Goal: Task Accomplishment & Management: Use online tool/utility

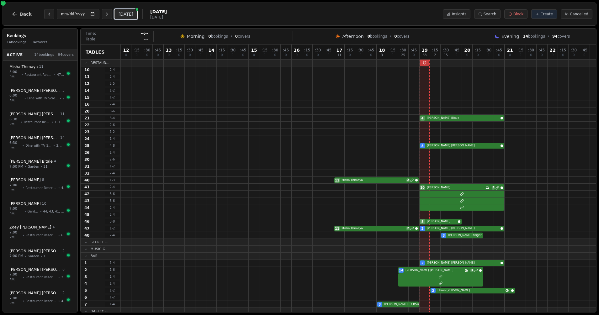
click at [128, 13] on button "[DATE]" at bounding box center [126, 14] width 23 height 10
type input "**********"
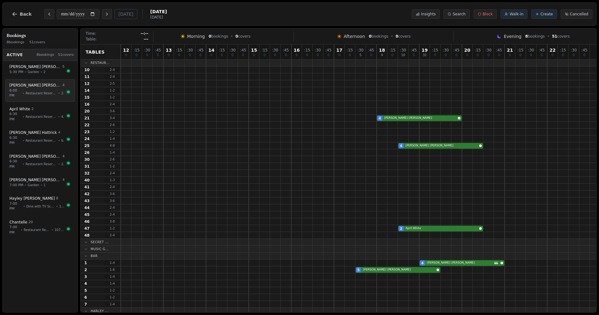
click at [36, 92] on span "Restaurant Reservation" at bounding box center [41, 93] width 31 height 5
select select "****"
select select "*"
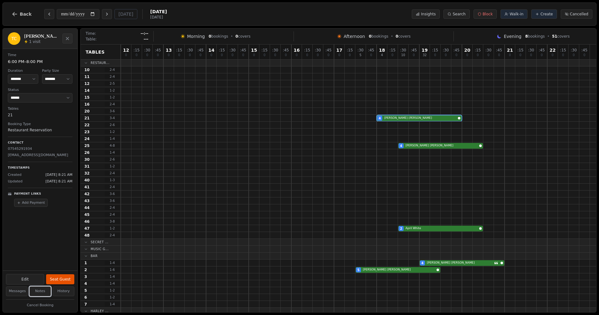
click at [45, 290] on button "Notes" at bounding box center [40, 292] width 22 height 10
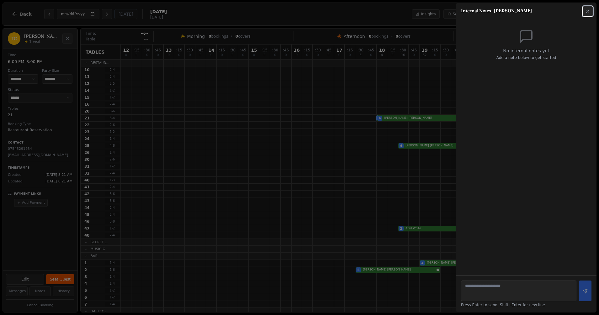
click at [590, 10] on icon "button" at bounding box center [588, 11] width 5 height 5
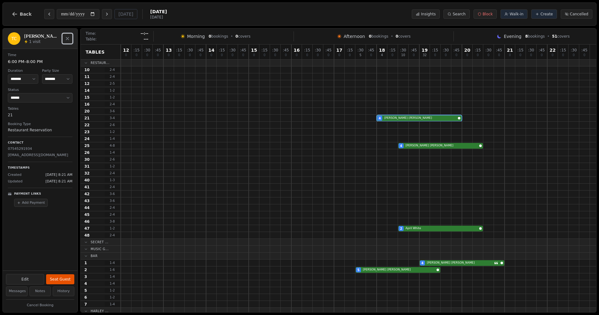
click at [70, 39] on button "Close" at bounding box center [67, 39] width 10 height 10
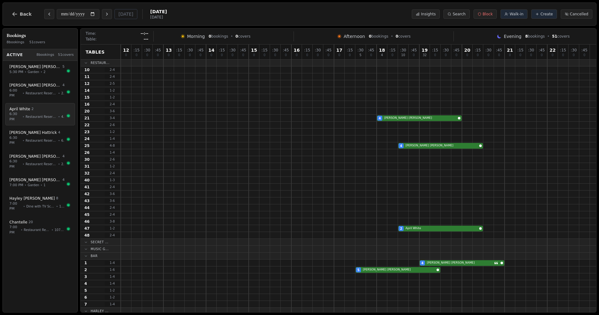
click at [36, 107] on div "[PERSON_NAME] 2" at bounding box center [36, 109] width 55 height 5
select select "****"
select select "*"
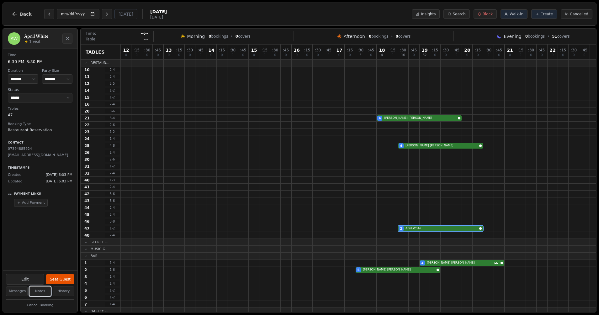
click at [38, 292] on button "Notes" at bounding box center [40, 292] width 22 height 10
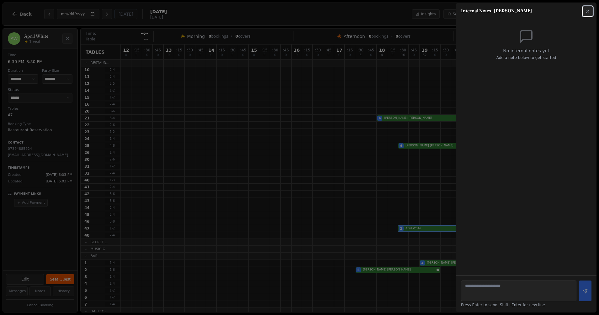
click at [588, 14] on button "Close" at bounding box center [588, 11] width 10 height 10
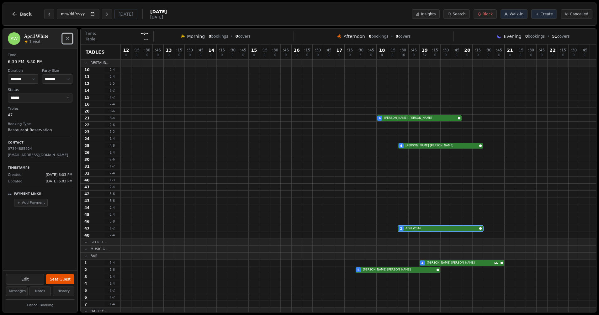
click at [67, 36] on button "Close" at bounding box center [67, 39] width 10 height 10
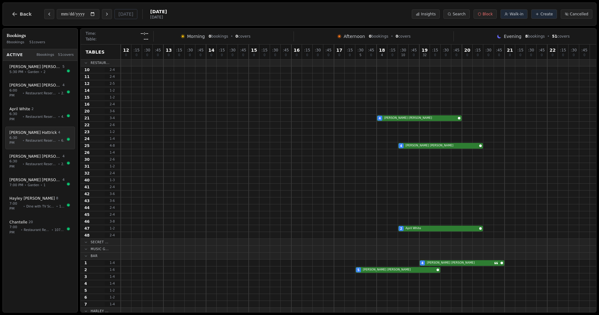
click at [43, 130] on div "[PERSON_NAME] 4" at bounding box center [36, 132] width 55 height 5
select select "****"
select select "*"
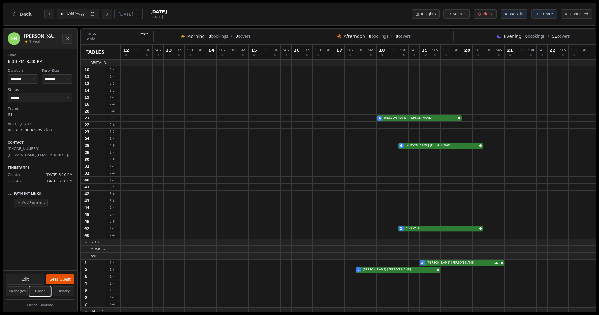
click at [40, 293] on button "Notes" at bounding box center [40, 292] width 22 height 10
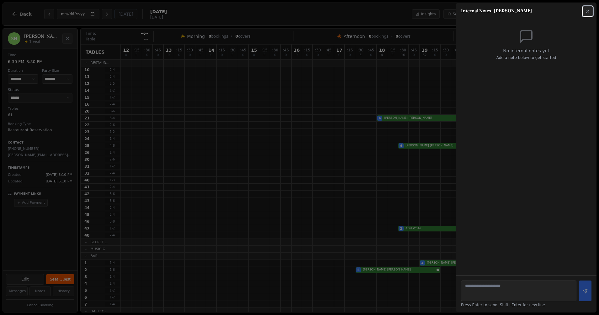
click at [586, 12] on icon "button" at bounding box center [588, 11] width 5 height 5
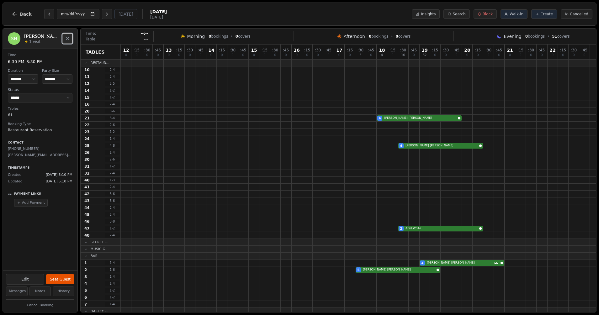
click at [72, 37] on button "Close" at bounding box center [67, 39] width 10 height 10
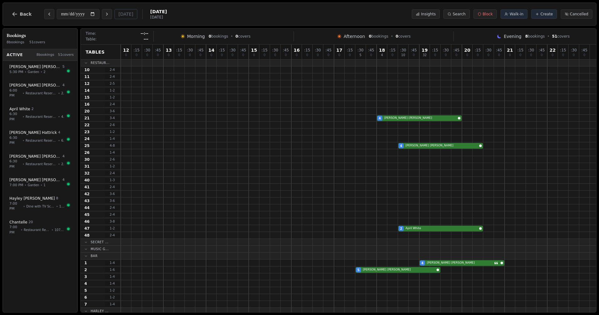
click at [72, 37] on h3 "Bookings" at bounding box center [40, 35] width 67 height 6
click at [35, 162] on span "Restaurant Reservation" at bounding box center [41, 164] width 31 height 5
select select "****"
select select "*"
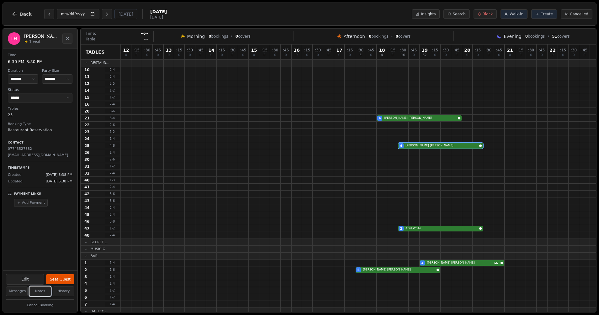
click at [37, 289] on button "Notes" at bounding box center [40, 292] width 22 height 10
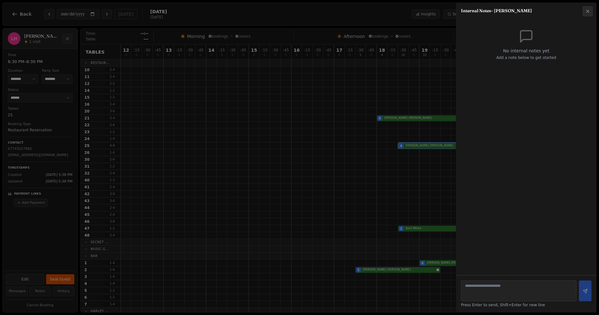
click at [590, 3] on div "Internal Notes - [PERSON_NAME]" at bounding box center [526, 8] width 141 height 11
click at [589, 8] on button "Close" at bounding box center [588, 11] width 10 height 10
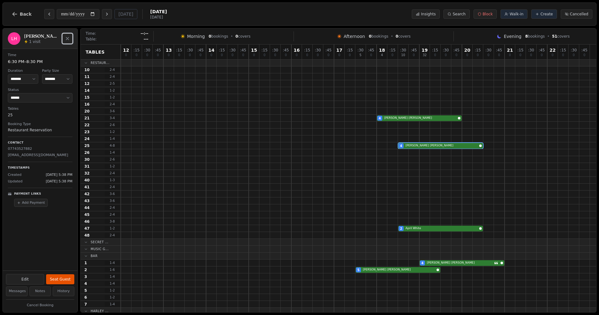
click at [69, 40] on icon "Close" at bounding box center [67, 38] width 5 height 5
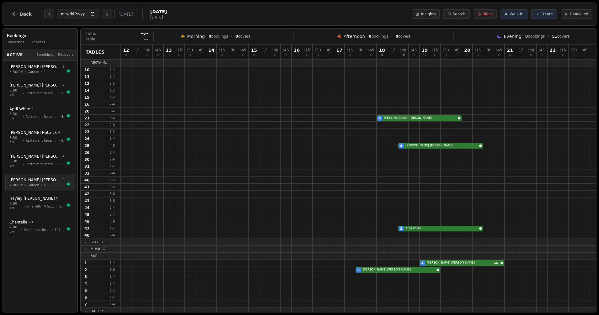
click at [30, 183] on span "Garden" at bounding box center [34, 185] width 12 height 5
select select "****"
select select "*"
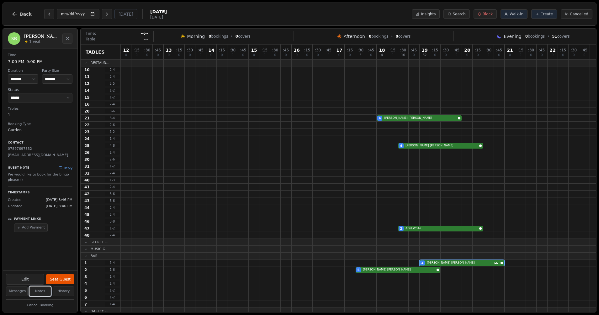
click at [44, 291] on button "Notes" at bounding box center [40, 292] width 22 height 10
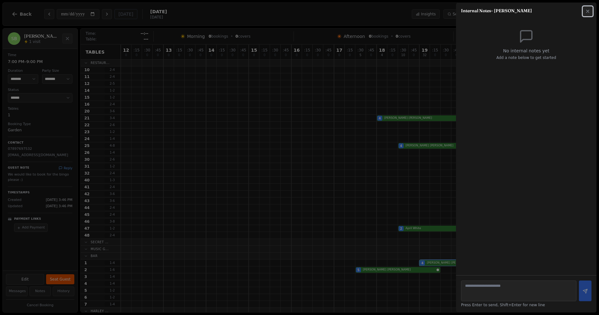
click at [586, 10] on icon "button" at bounding box center [588, 11] width 5 height 5
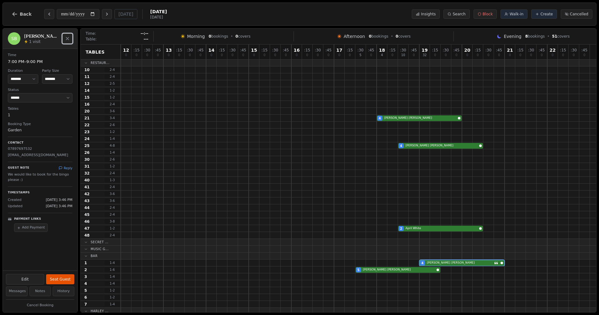
click at [69, 39] on icon "Close" at bounding box center [67, 38] width 5 height 5
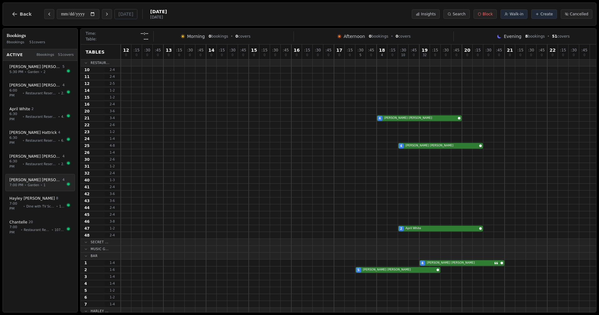
click at [28, 178] on span "[PERSON_NAME]" at bounding box center [35, 180] width 52 height 5
select select "****"
select select "*"
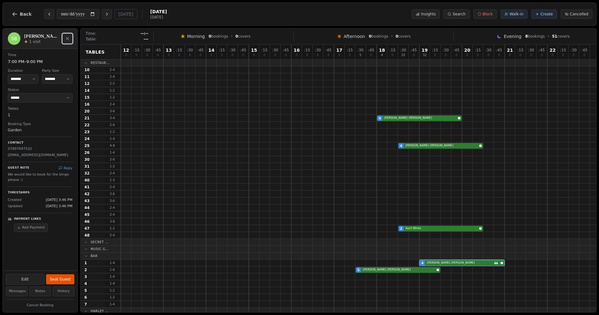
click at [70, 41] on button "Close" at bounding box center [67, 39] width 10 height 10
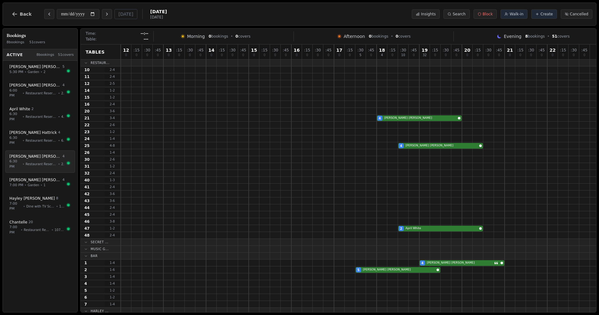
click at [33, 162] on span "Restaurant Reservation" at bounding box center [41, 164] width 31 height 5
select select "****"
select select "*"
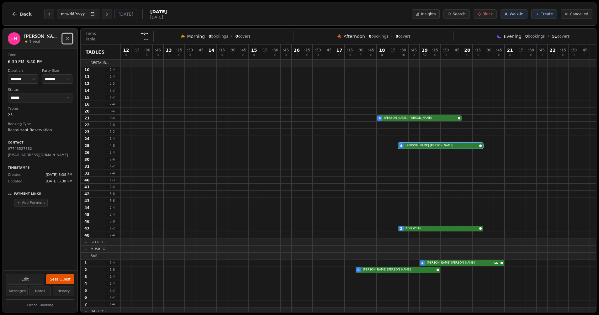
click at [70, 39] on button "Close" at bounding box center [67, 39] width 10 height 10
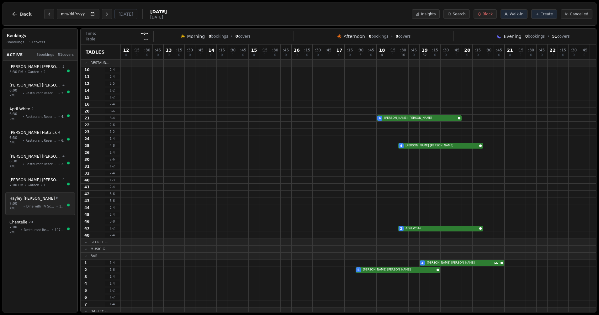
click at [24, 204] on span "•" at bounding box center [24, 206] width 2 height 5
select select "****"
select select "*"
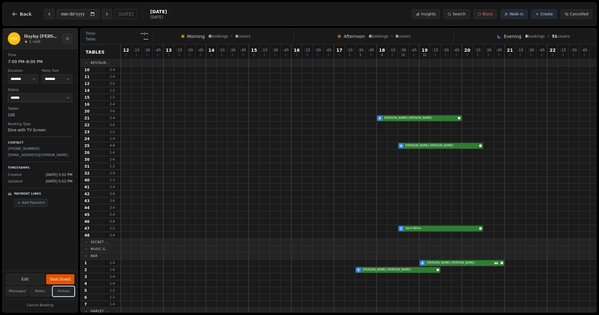
click at [66, 292] on button "History" at bounding box center [64, 292] width 22 height 10
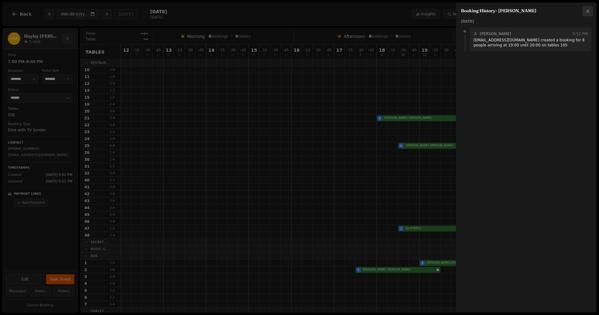
click at [47, 292] on div at bounding box center [299, 157] width 599 height 315
click at [35, 290] on div at bounding box center [299, 157] width 599 height 315
click at [587, 7] on button "Close" at bounding box center [588, 11] width 10 height 10
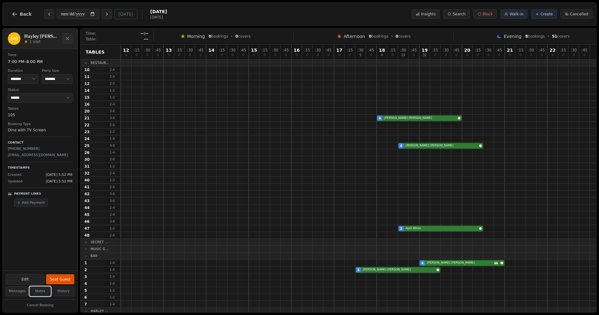
click at [41, 292] on button "Notes" at bounding box center [40, 292] width 22 height 10
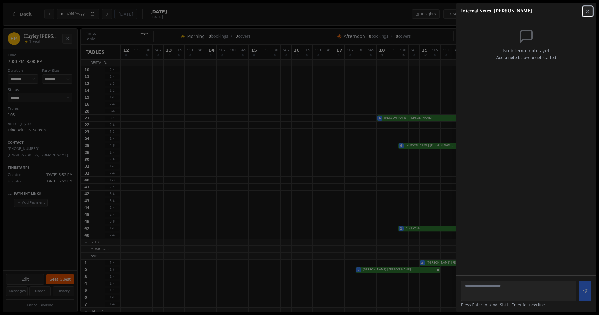
click at [587, 13] on button "Close" at bounding box center [588, 11] width 10 height 10
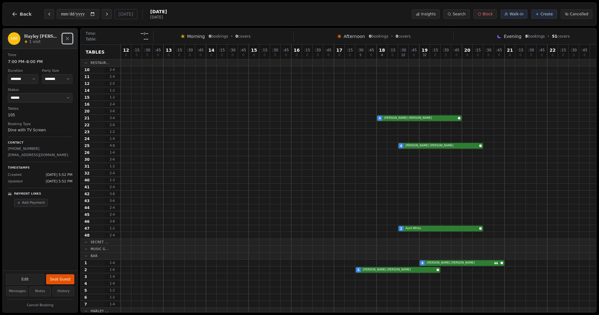
click at [68, 40] on icon "Close" at bounding box center [67, 38] width 5 height 5
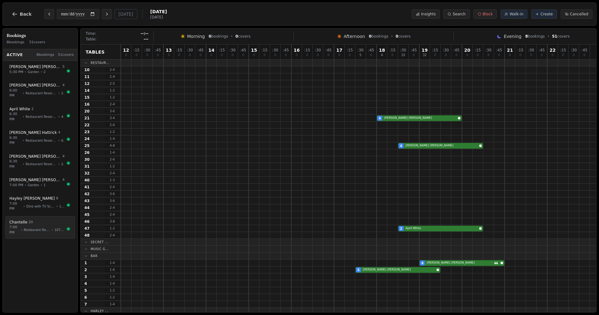
click at [35, 220] on div "Chantelle 20" at bounding box center [36, 222] width 55 height 5
select select "****"
select select "**"
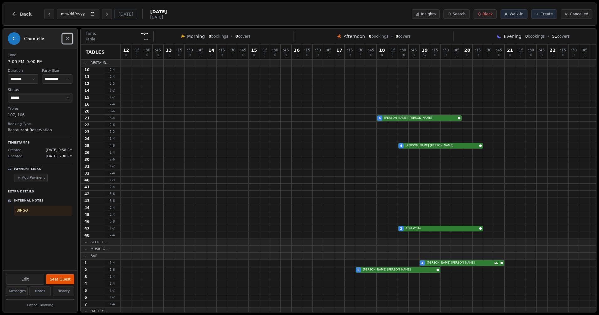
click at [71, 38] on button "Close" at bounding box center [67, 39] width 10 height 10
